Goal: Task Accomplishment & Management: Manage account settings

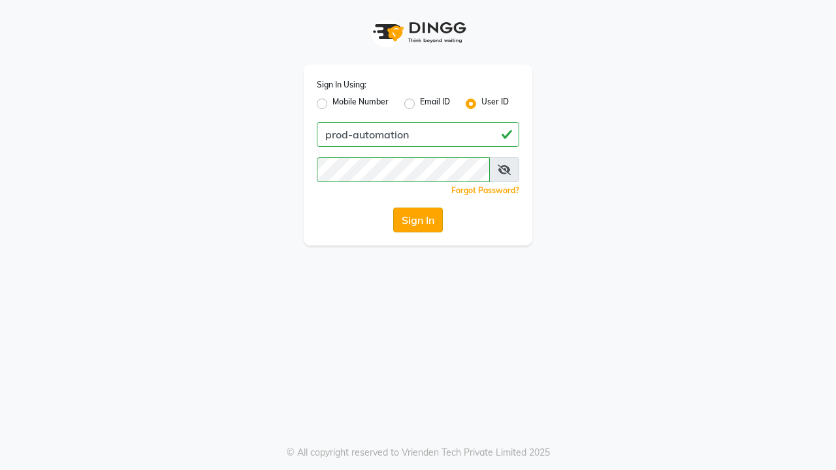
click at [418, 220] on button "Sign In" at bounding box center [418, 220] width 50 height 25
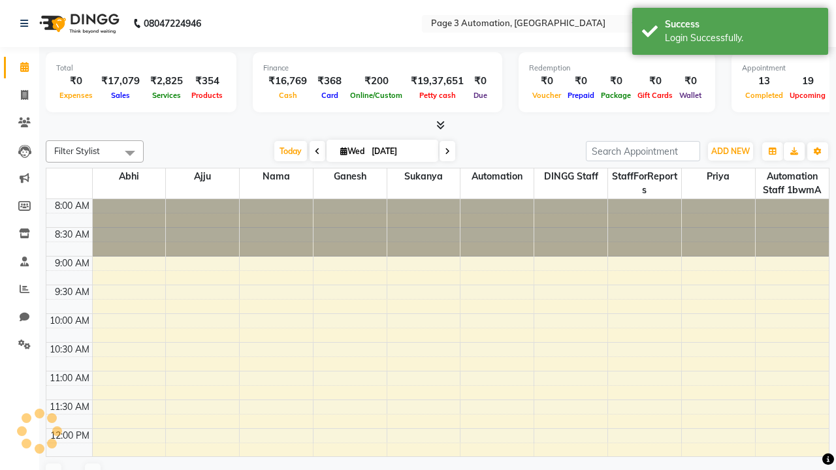
select select "en"
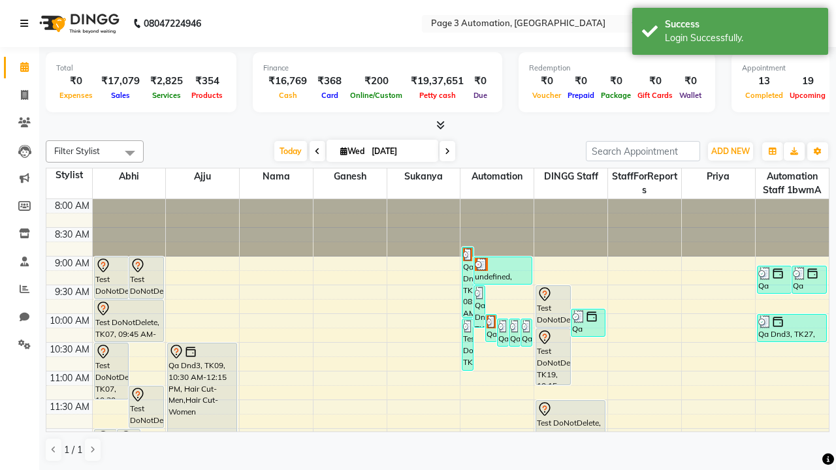
click at [27, 24] on icon at bounding box center [24, 23] width 8 height 9
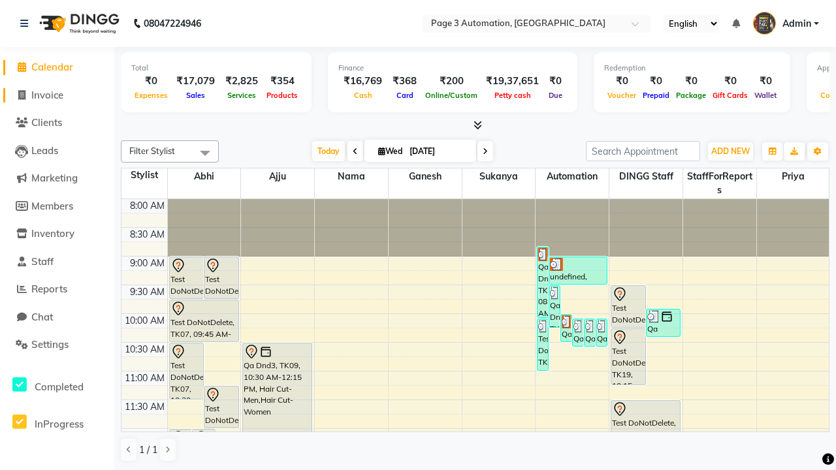
click at [57, 95] on span "Invoice" at bounding box center [47, 95] width 32 height 12
select select "2774"
select select "service"
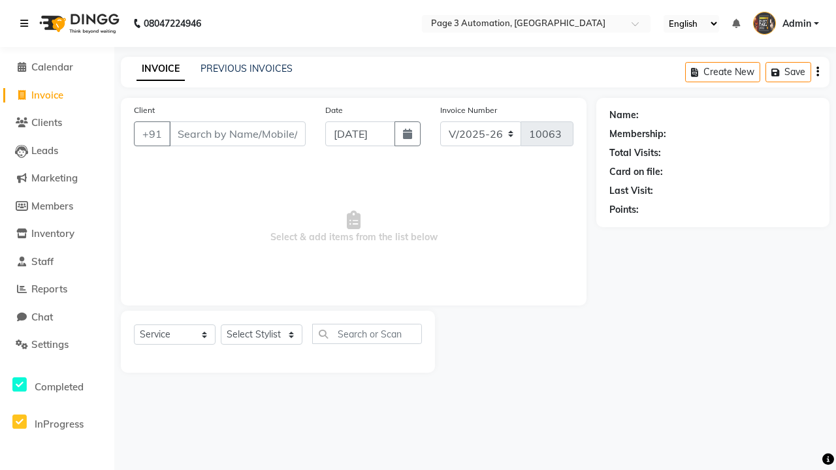
click at [27, 24] on icon at bounding box center [24, 23] width 8 height 9
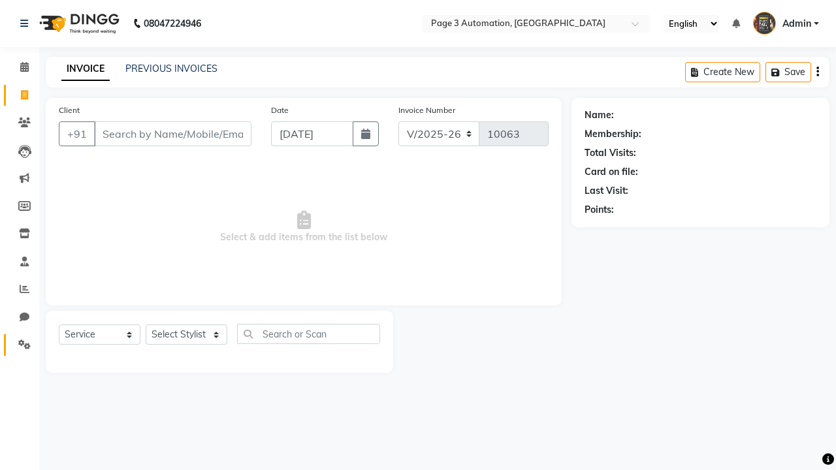
click at [20, 345] on icon at bounding box center [24, 345] width 12 height 10
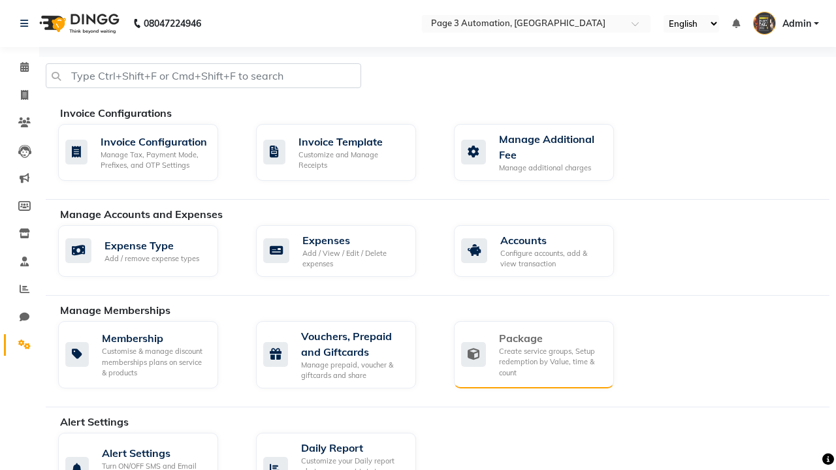
click at [551, 338] on div "Package" at bounding box center [551, 338] width 104 height 16
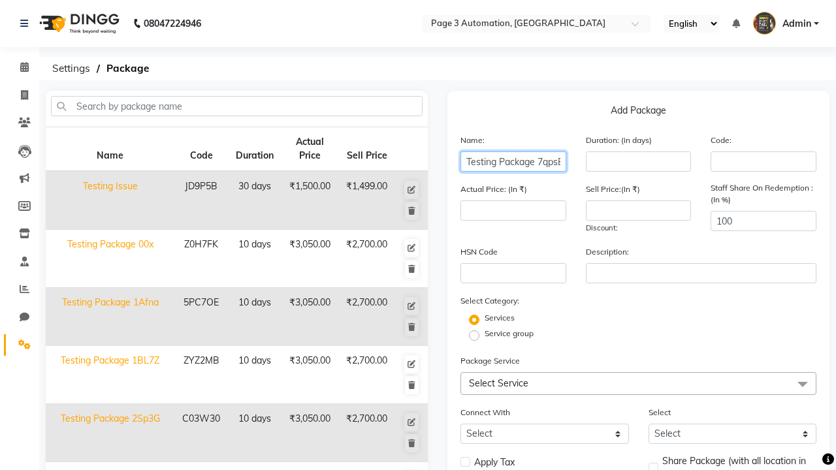
scroll to position [0, 4]
type input "Testing Package 7qpsB"
type input "10"
type input "3050"
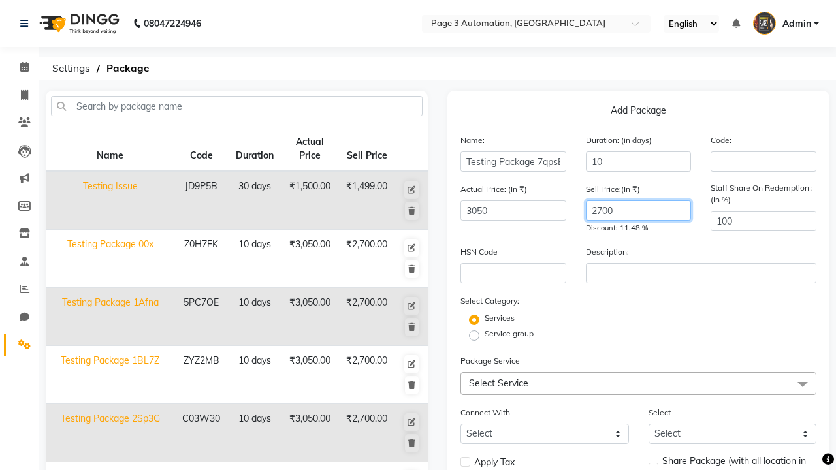
type input "2700"
click at [509, 334] on label "Service group" at bounding box center [509, 334] width 49 height 12
click at [483, 334] on input "Service group" at bounding box center [478, 334] width 8 height 8
radio input "true"
radio input "false"
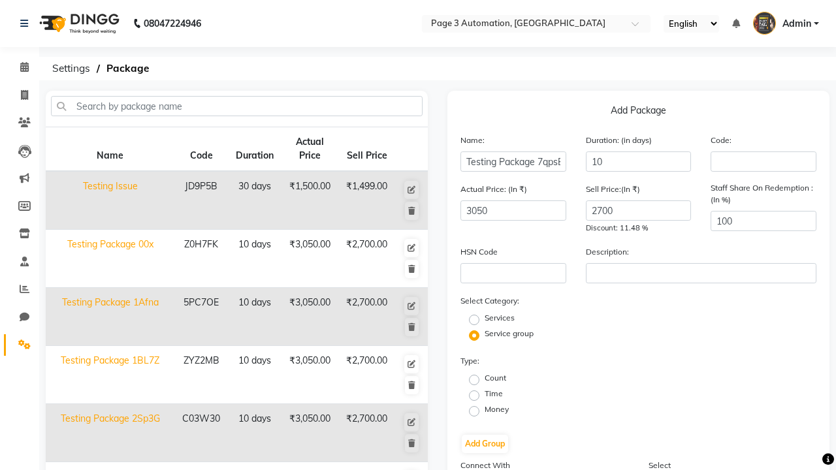
click at [495, 378] on label "Count" at bounding box center [496, 378] width 22 height 12
click at [483, 378] on input "Count" at bounding box center [478, 379] width 8 height 8
radio input "true"
click at [485, 444] on button "Add Group" at bounding box center [485, 444] width 46 height 18
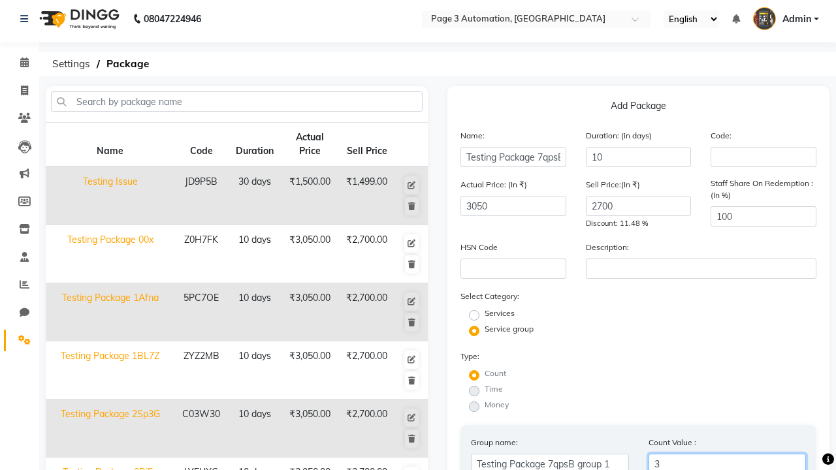
type input "3"
radio input "true"
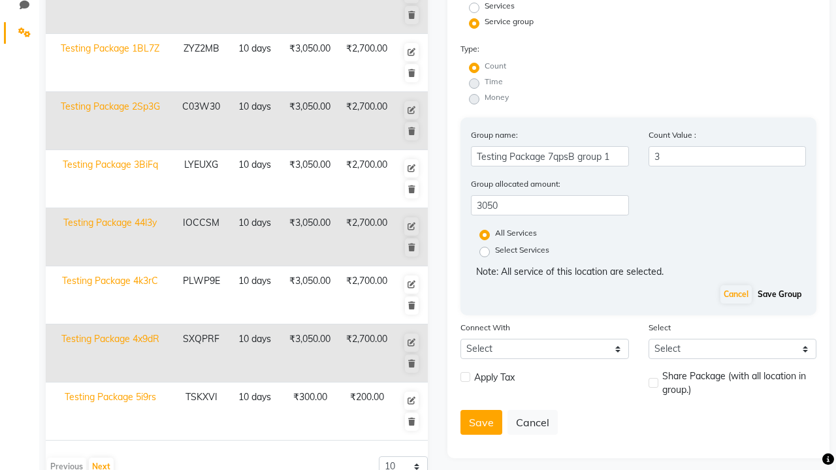
click at [779, 295] on button "Save Group" at bounding box center [779, 294] width 50 height 18
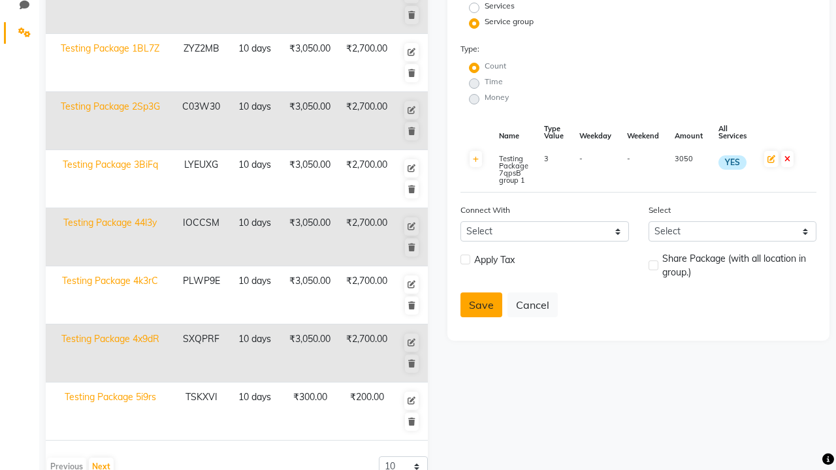
click at [481, 305] on button "Save" at bounding box center [481, 305] width 42 height 25
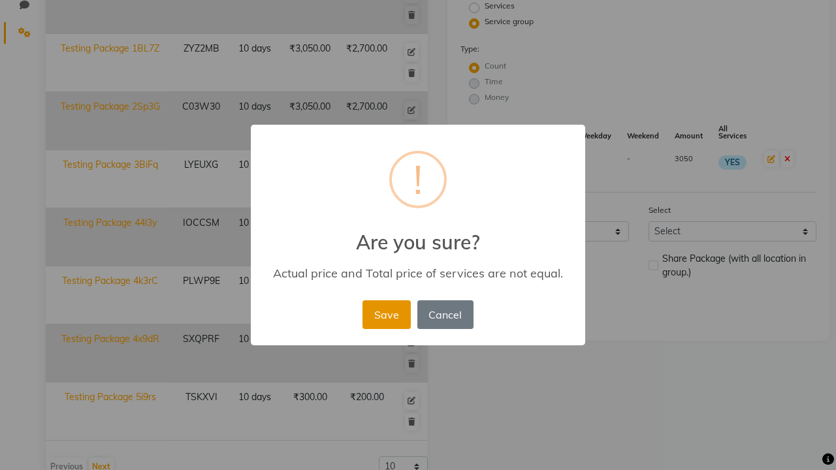
click at [386, 314] on button "Save" at bounding box center [386, 314] width 48 height 29
